Goal: Task Accomplishment & Management: Manage account settings

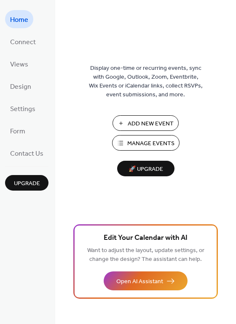
click at [35, 93] on li "Design" at bounding box center [20, 86] width 31 height 18
click at [34, 91] on li "Design" at bounding box center [20, 86] width 31 height 18
click at [32, 90] on link "Design" at bounding box center [20, 86] width 31 height 18
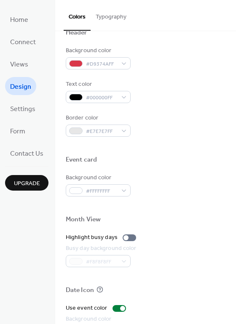
scroll to position [360, 0]
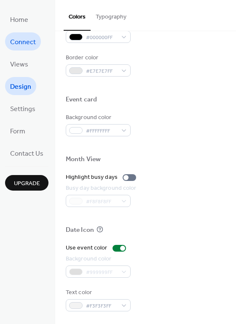
click at [37, 42] on link "Connect" at bounding box center [23, 41] width 36 height 18
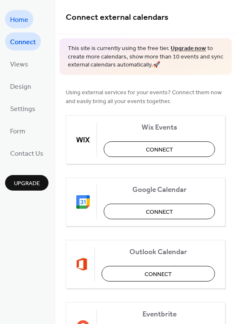
click at [30, 20] on link "Home" at bounding box center [19, 19] width 28 height 18
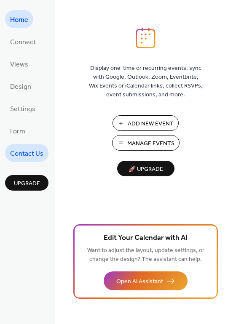
click at [35, 151] on span "Contact Us" at bounding box center [26, 153] width 33 height 13
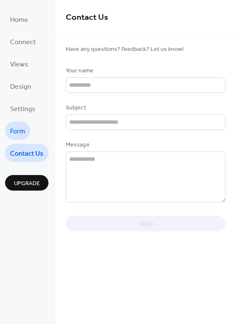
click at [23, 129] on span "Form" at bounding box center [17, 131] width 15 height 13
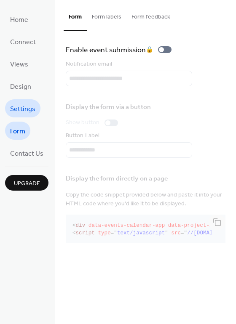
click at [22, 106] on span "Settings" at bounding box center [22, 109] width 25 height 13
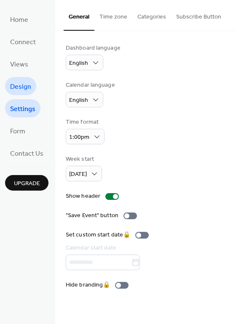
click at [25, 90] on span "Design" at bounding box center [20, 86] width 21 height 13
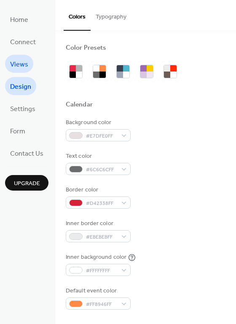
click at [20, 64] on span "Views" at bounding box center [19, 64] width 18 height 13
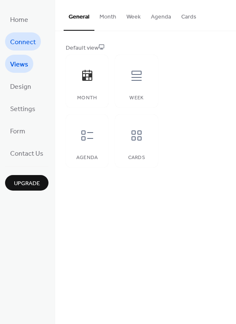
click at [21, 42] on span "Connect" at bounding box center [23, 42] width 26 height 13
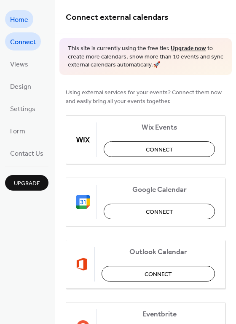
click at [18, 20] on span "Home" at bounding box center [19, 19] width 18 height 13
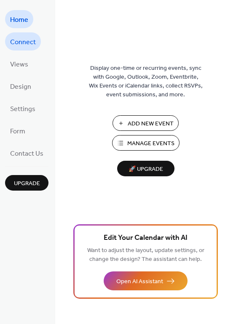
click at [34, 44] on span "Connect" at bounding box center [23, 42] width 26 height 13
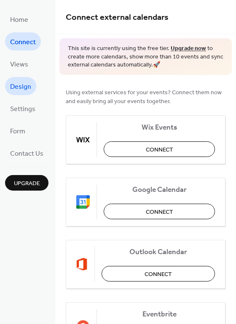
click at [26, 85] on span "Design" at bounding box center [20, 86] width 21 height 13
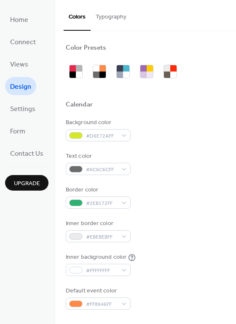
click at [104, 19] on button "Typography" at bounding box center [110, 15] width 41 height 30
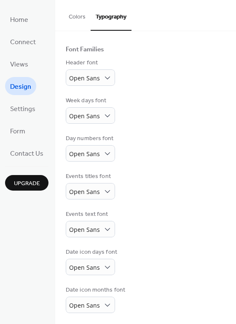
scroll to position [50, 0]
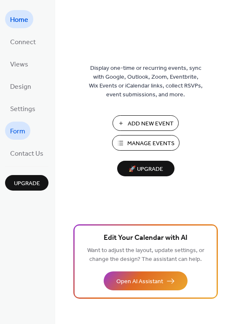
click at [20, 133] on span "Form" at bounding box center [17, 131] width 15 height 13
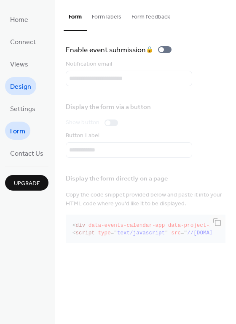
click at [24, 92] on link "Design" at bounding box center [20, 86] width 31 height 18
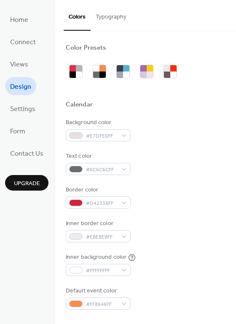
click at [93, 20] on button "Typography" at bounding box center [110, 15] width 41 height 30
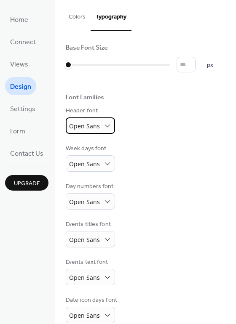
click at [92, 124] on span "Open Sans" at bounding box center [84, 126] width 31 height 8
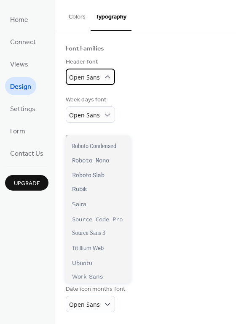
scroll to position [50, 0]
